Goal: Transaction & Acquisition: Purchase product/service

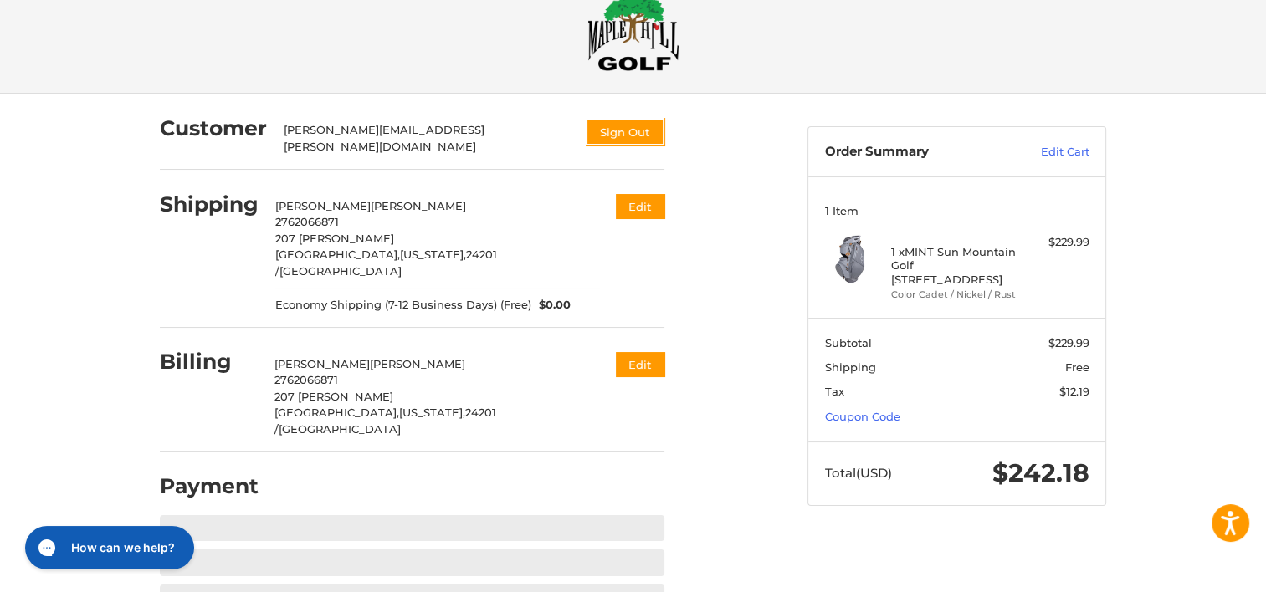
scroll to position [41, 0]
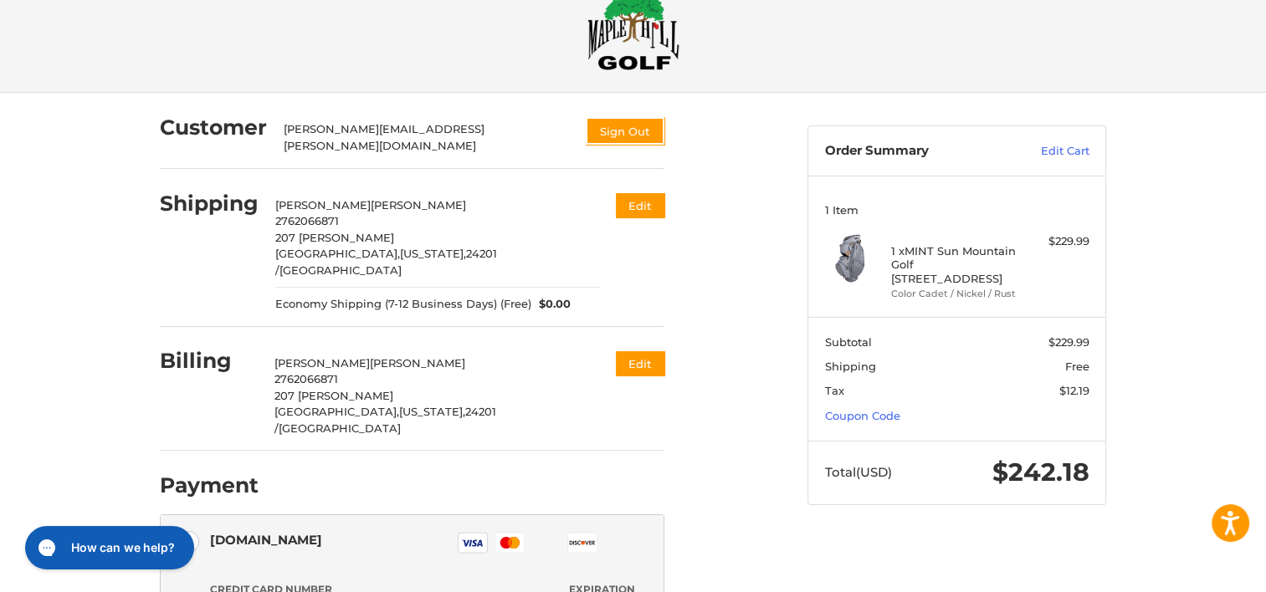
click at [883, 416] on html "Accessibility Screen-Reader Guide, Feedback, and Issue Reporting | New window C…" at bounding box center [633, 487] width 1266 height 1056
click at [860, 416] on link "Coupon Code" at bounding box center [862, 415] width 75 height 13
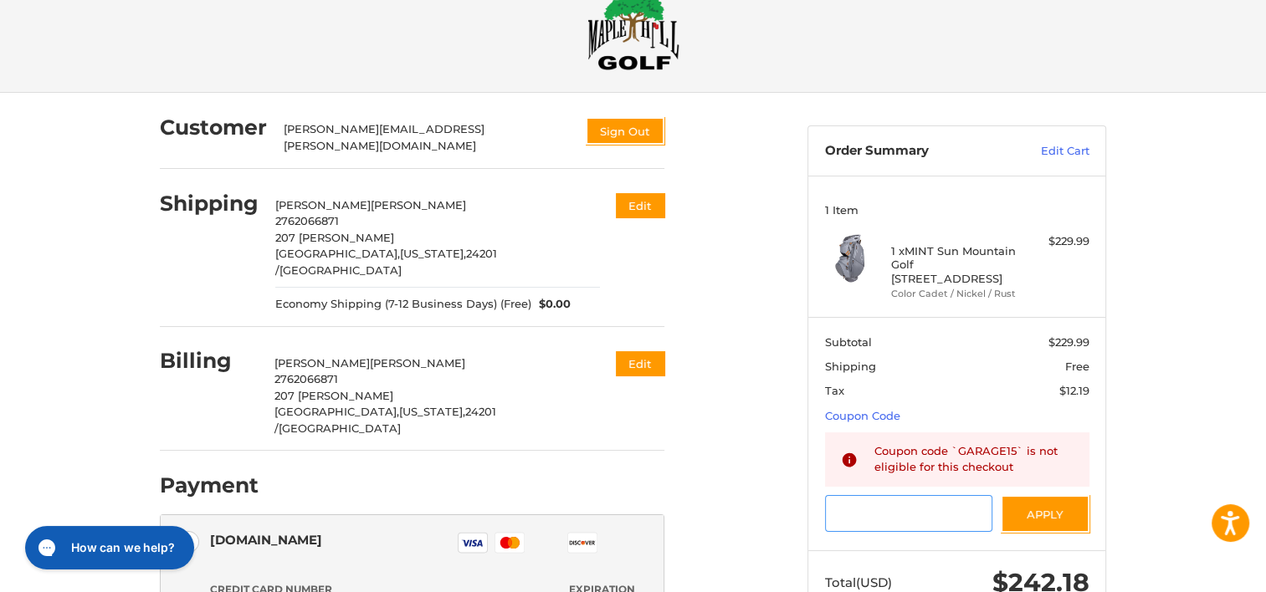
click at [904, 519] on input "Gift Certificate or Coupon Code" at bounding box center [909, 514] width 168 height 38
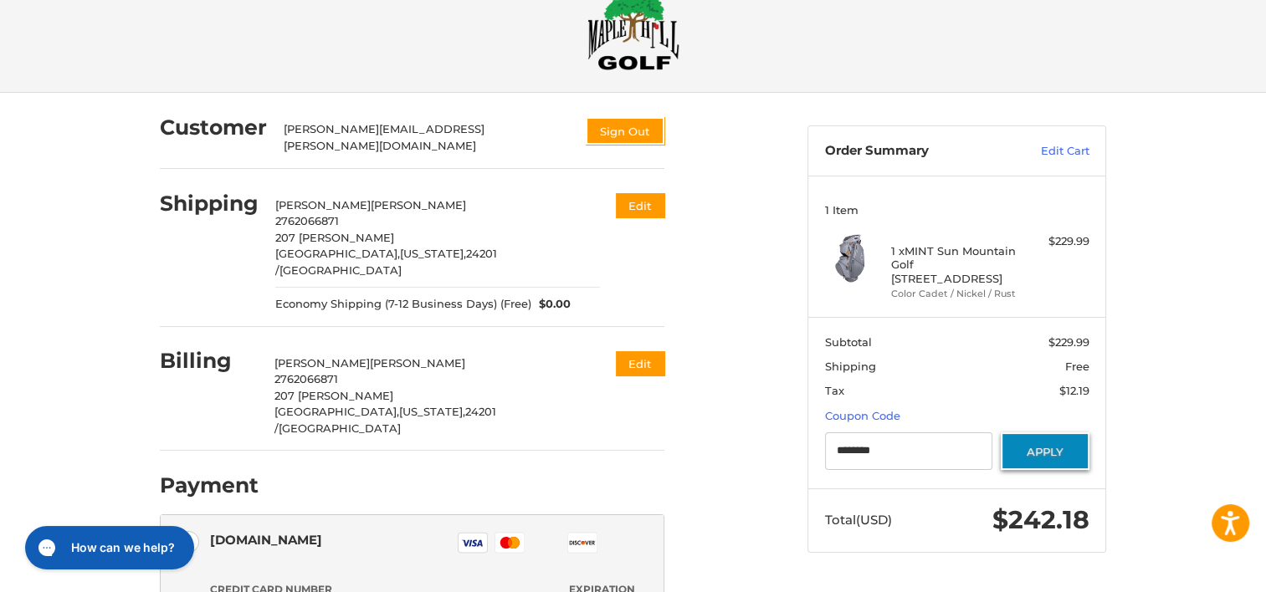
click at [1034, 446] on button "Apply" at bounding box center [1045, 452] width 89 height 38
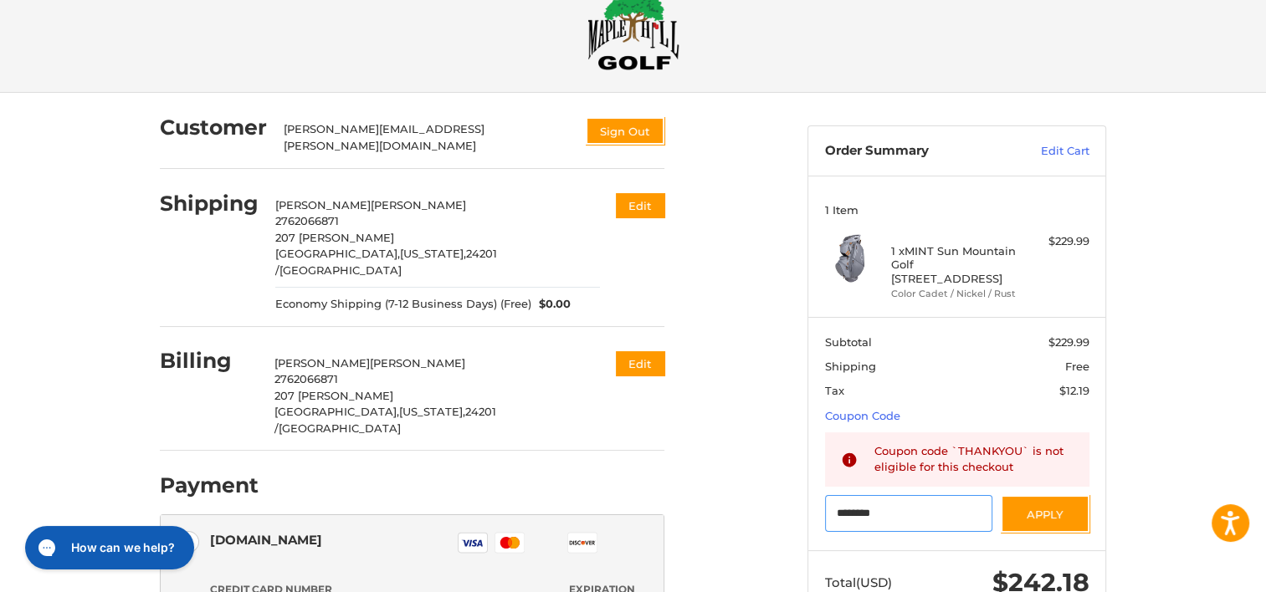
drag, startPoint x: 927, startPoint y: 507, endPoint x: 756, endPoint y: 509, distance: 170.7
click at [756, 509] on div "Customer [PERSON_NAME][EMAIL_ADDRESS][PERSON_NAME][DOMAIN_NAME] Sign Out Shippi…" at bounding box center [633, 553] width 1004 height 921
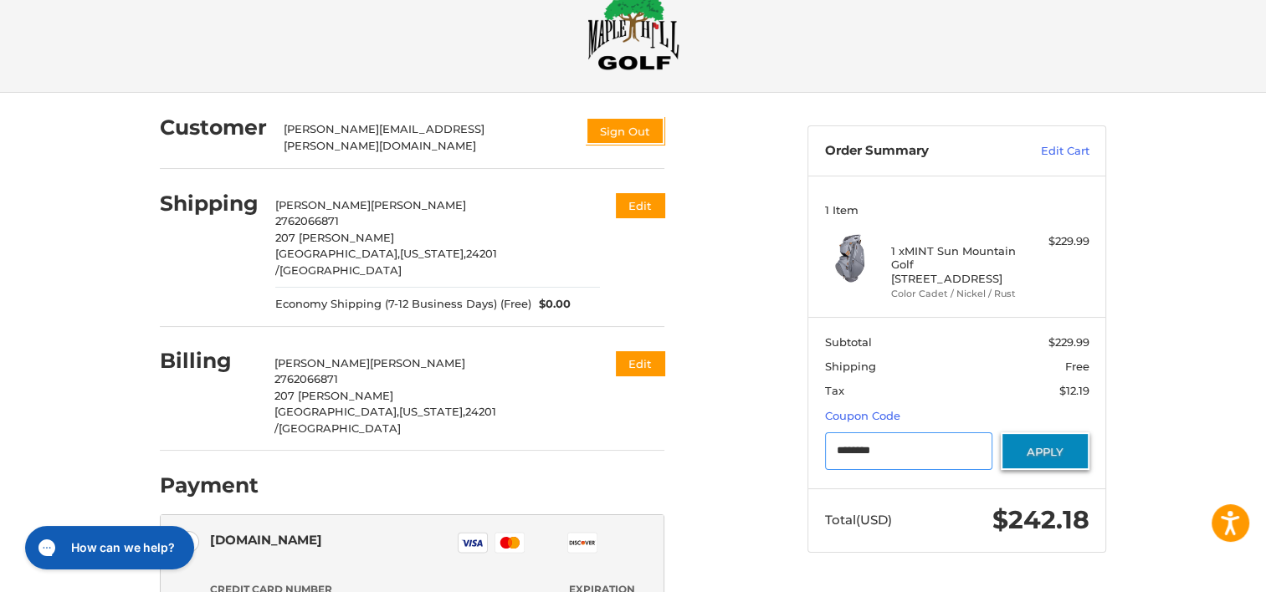
type input "********"
click at [1049, 443] on button "Apply" at bounding box center [1045, 452] width 89 height 38
